Goal: Task Accomplishment & Management: Manage account settings

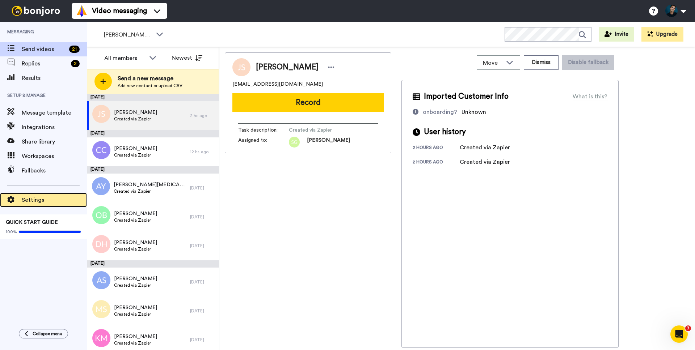
click at [32, 196] on span "Settings" at bounding box center [54, 200] width 65 height 9
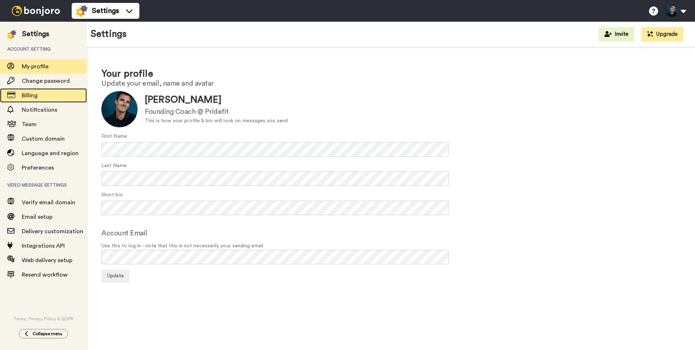
click at [35, 97] on span "Billing" at bounding box center [30, 96] width 16 height 6
